Goal: Task Accomplishment & Management: Manage account settings

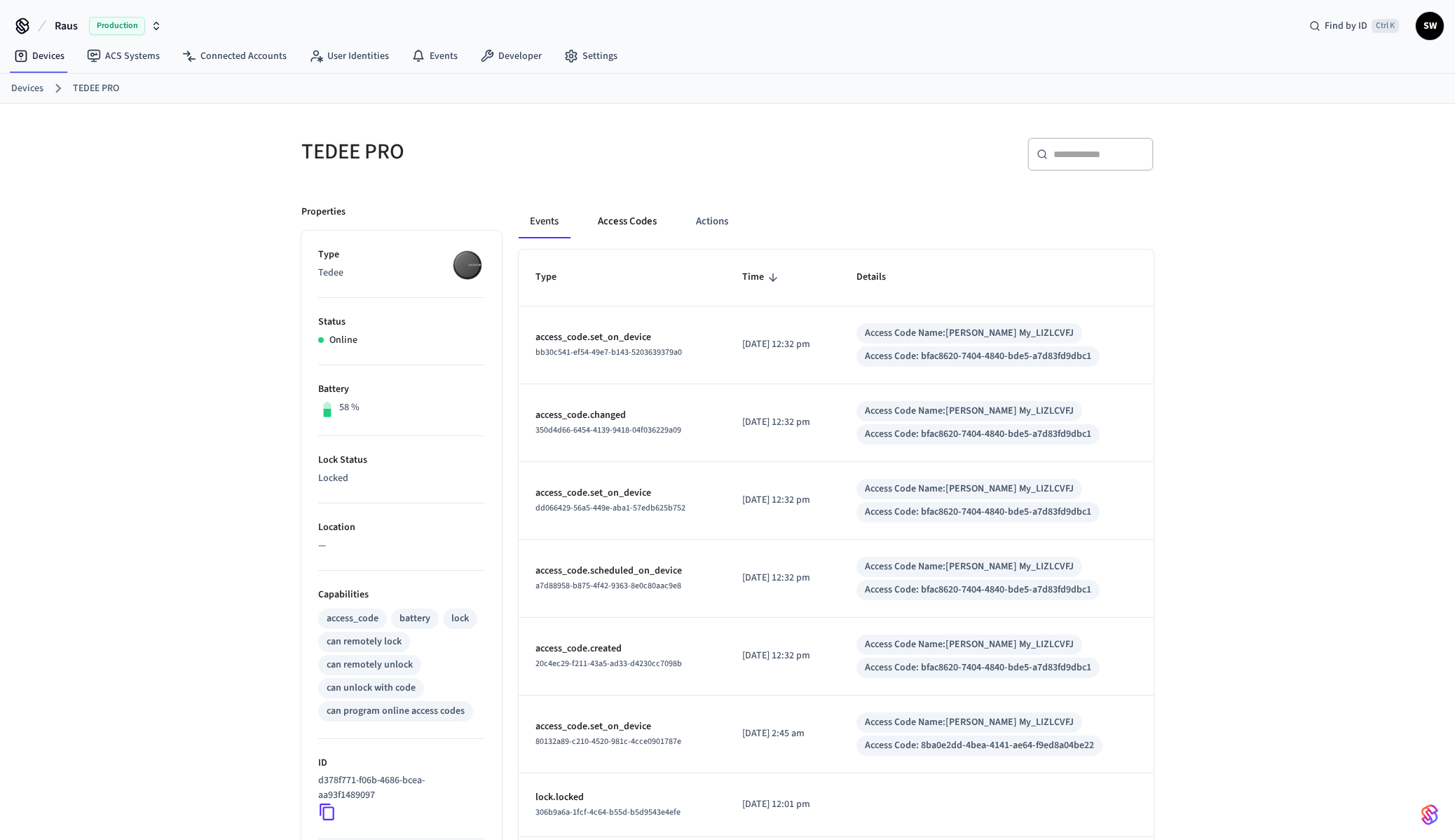
click at [635, 223] on button "Access Codes" at bounding box center [628, 221] width 82 height 33
click at [620, 224] on button "Access Codes" at bounding box center [628, 221] width 82 height 33
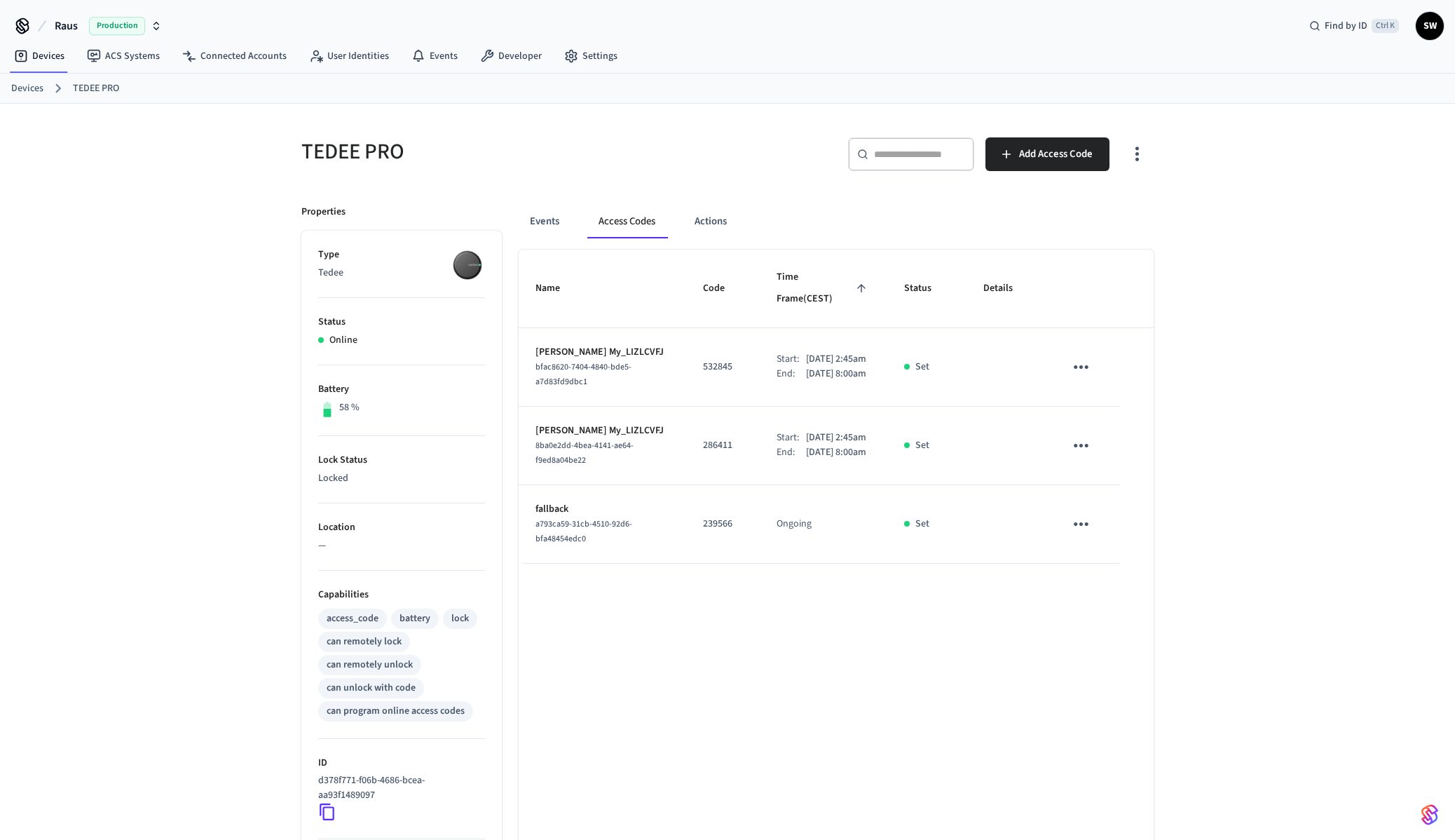
click at [63, 21] on span "Raus" at bounding box center [66, 25] width 23 height 17
click at [37, 86] on span "Raus" at bounding box center [39, 90] width 21 height 14
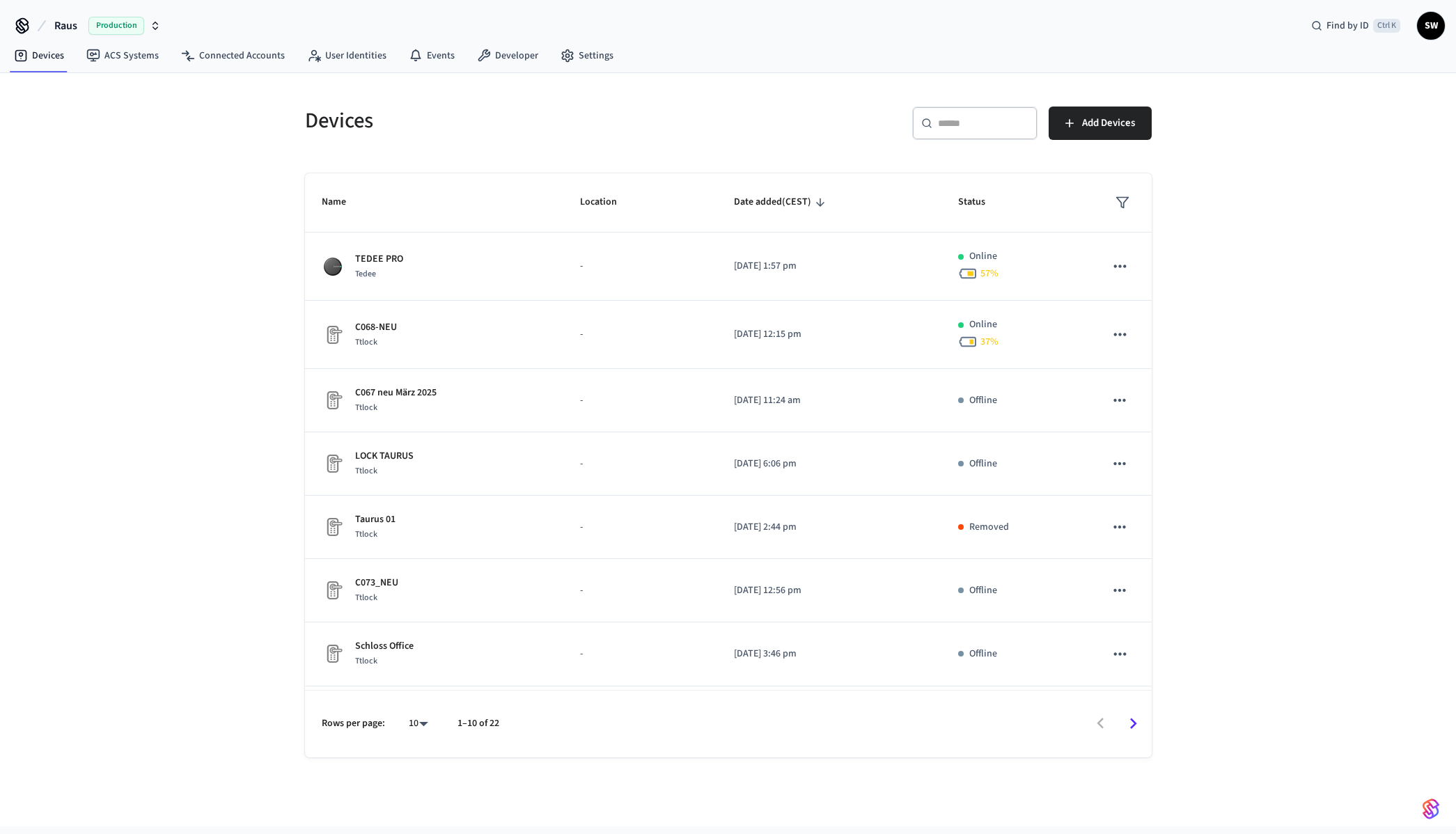
click at [1274, 21] on div "Raus Production Find by ID Ctrl K SW" at bounding box center [728, 20] width 1456 height 40
click at [625, 15] on div "Raus Production Find by ID Ctrl K SW" at bounding box center [728, 20] width 1456 height 40
drag, startPoint x: 395, startPoint y: 0, endPoint x: 333, endPoint y: 9, distance: 62.6
click at [333, 9] on div "Raus Production Find by ID Ctrl K SW" at bounding box center [728, 20] width 1456 height 40
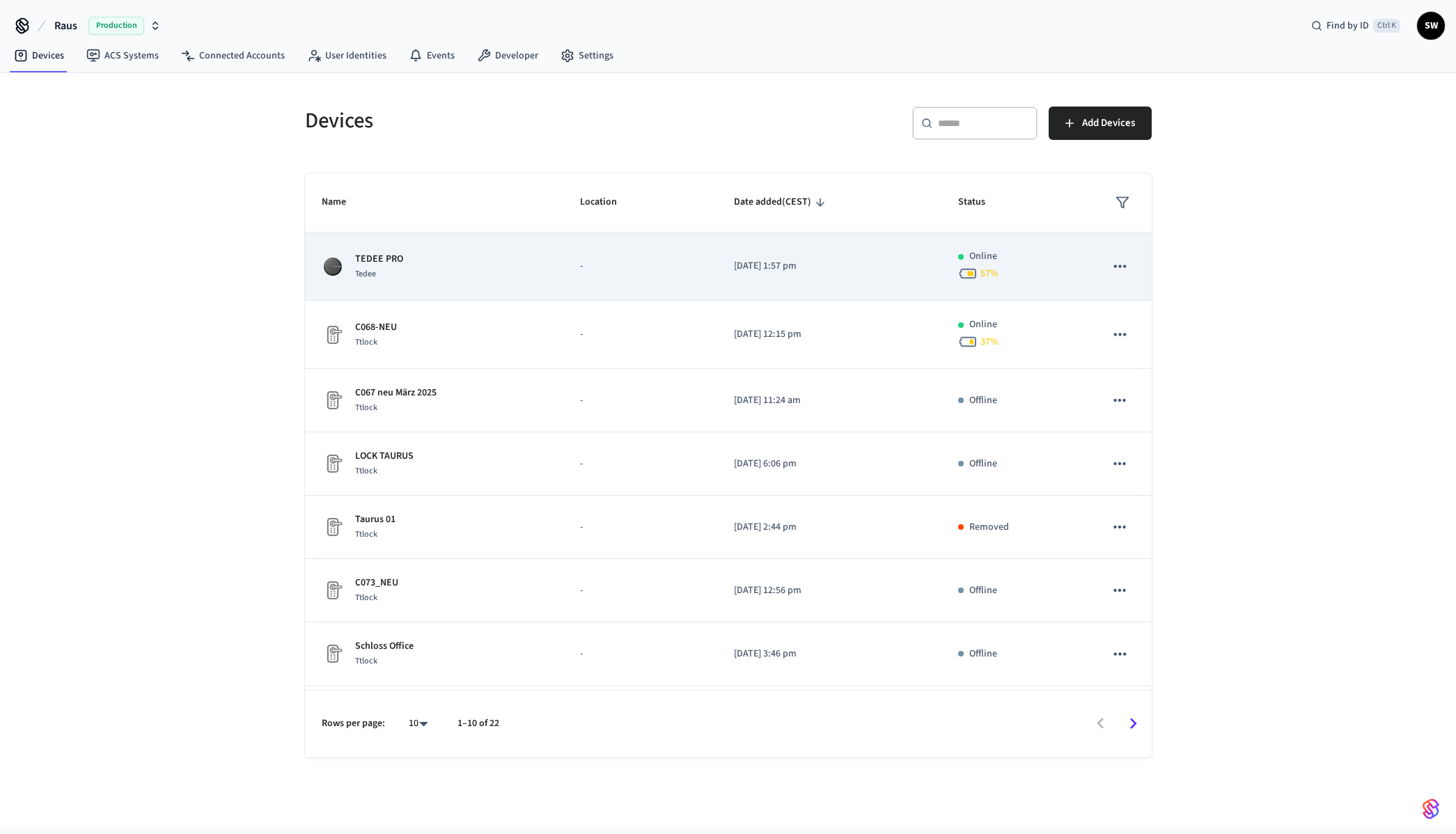
click at [385, 271] on div "Tedee" at bounding box center [379, 273] width 48 height 15
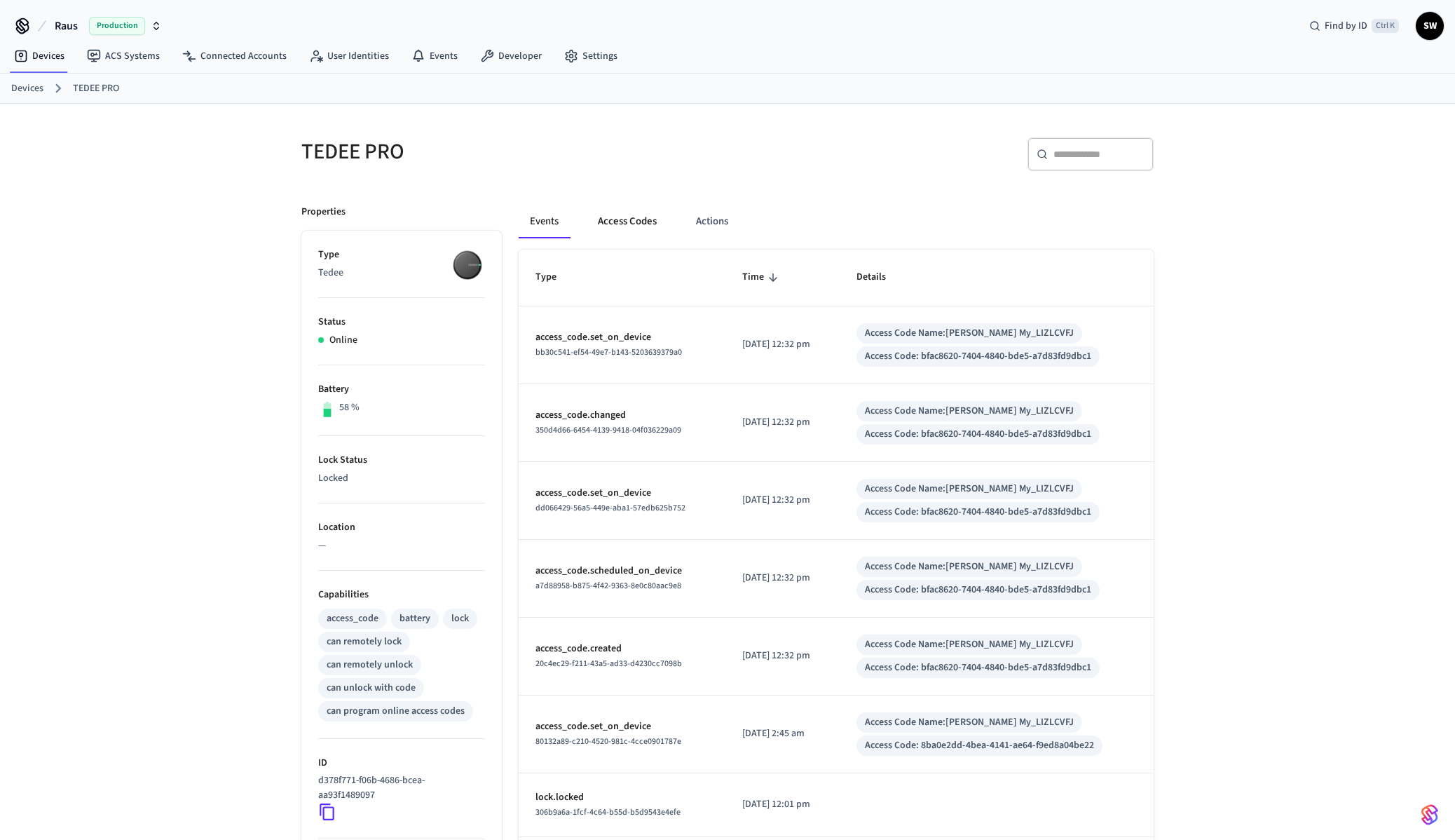
click at [635, 221] on button "Access Codes" at bounding box center [628, 221] width 82 height 33
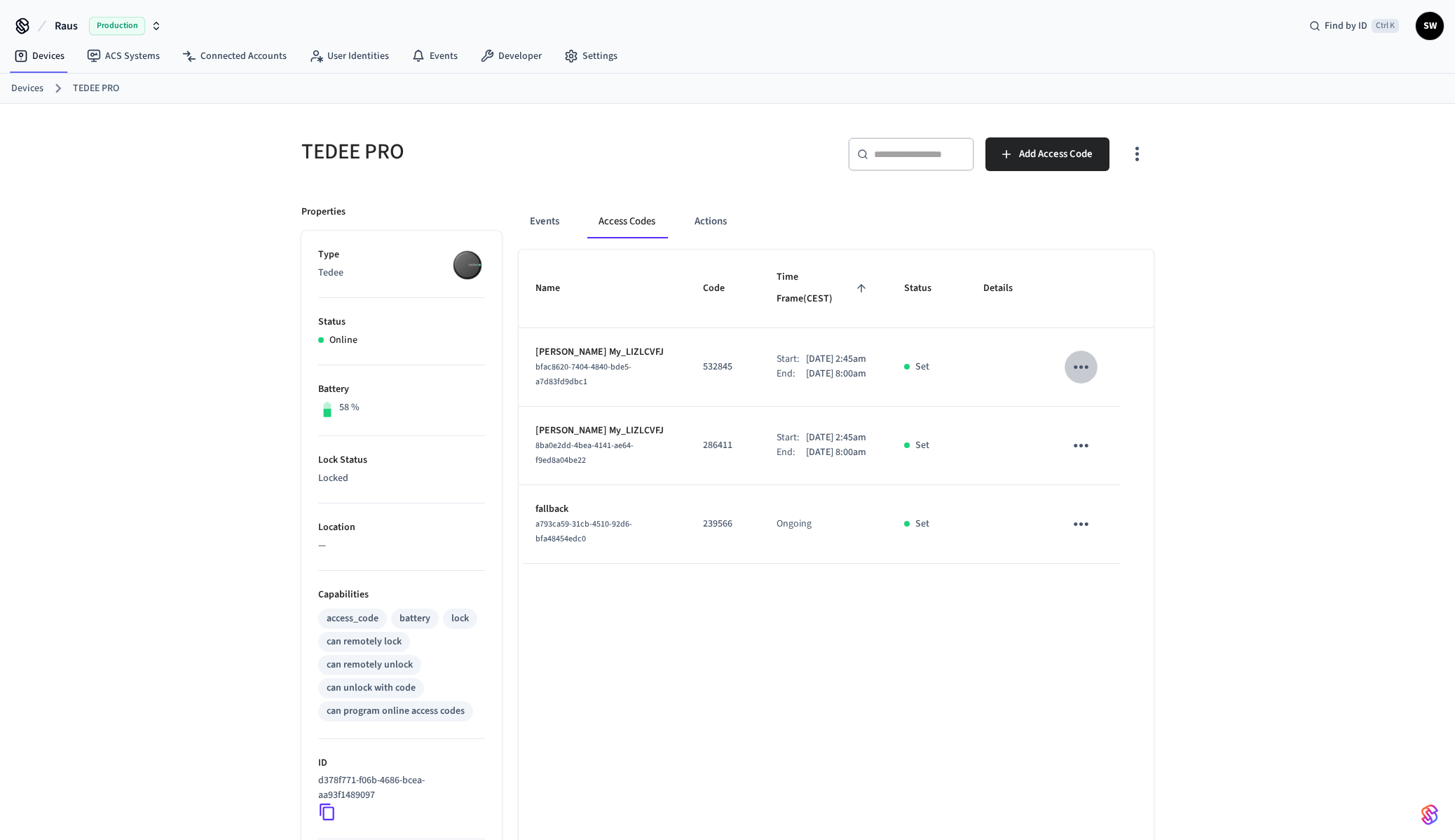
click at [1088, 356] on icon "sticky table" at bounding box center [1081, 366] width 21 height 21
click at [1027, 370] on div at bounding box center [733, 420] width 1466 height 840
click at [806, 366] on p "[DATE] 8:00am" at bounding box center [836, 374] width 60 height 15
click at [702, 220] on button "Actions" at bounding box center [711, 221] width 55 height 33
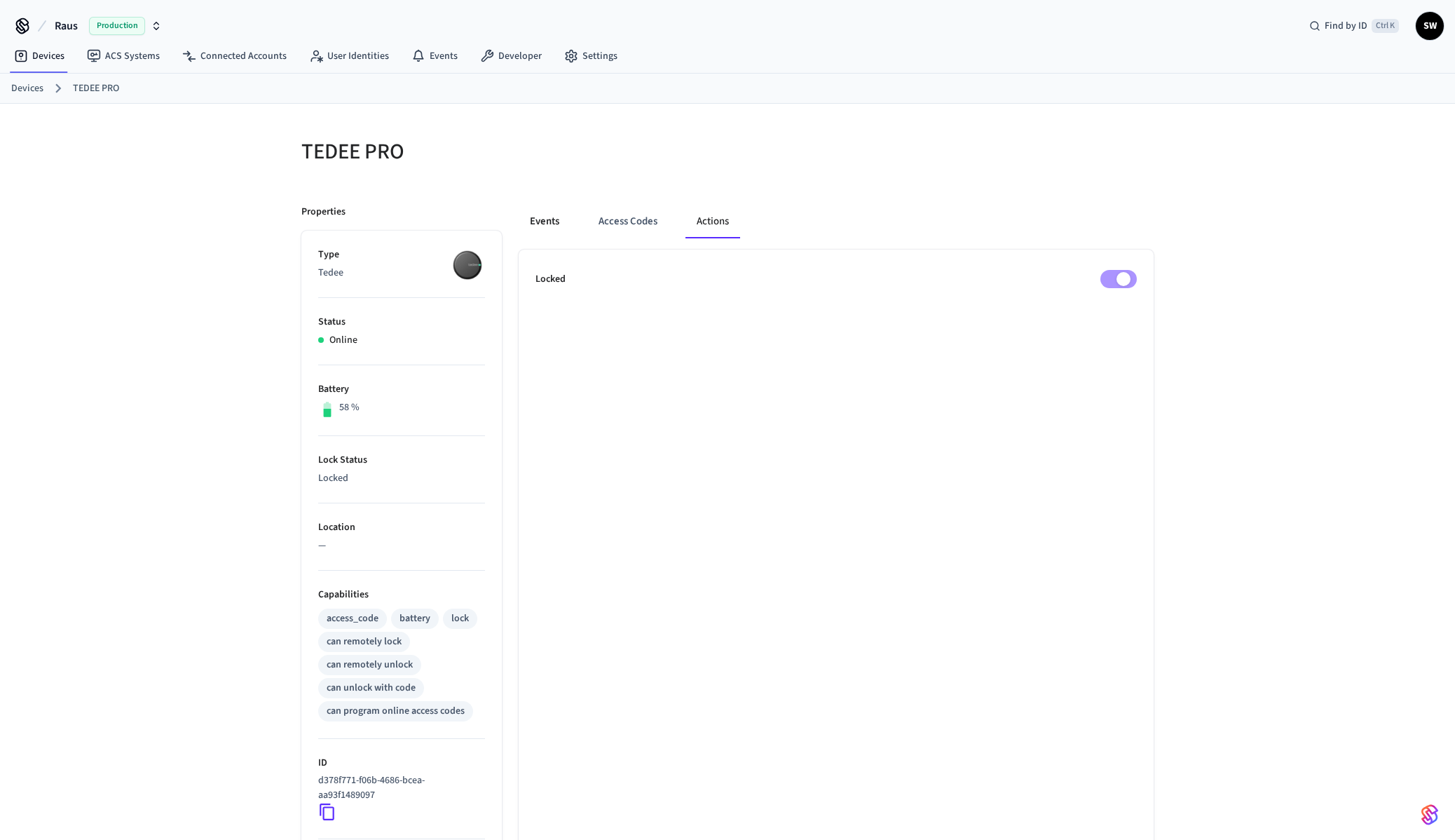
click at [545, 222] on button "Events" at bounding box center [544, 221] width 52 height 33
